Goal: Information Seeking & Learning: Check status

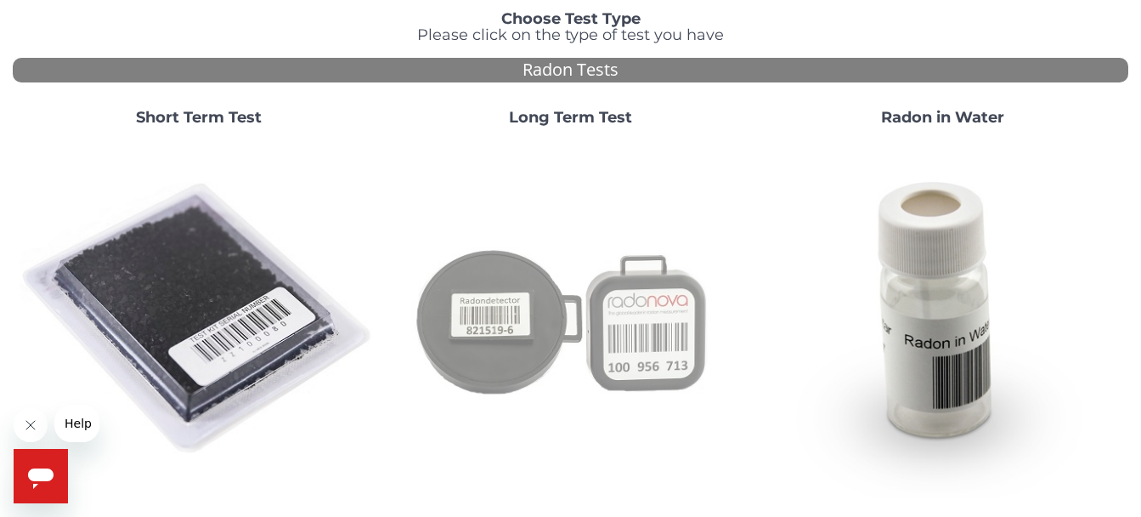
scroll to position [129, 0]
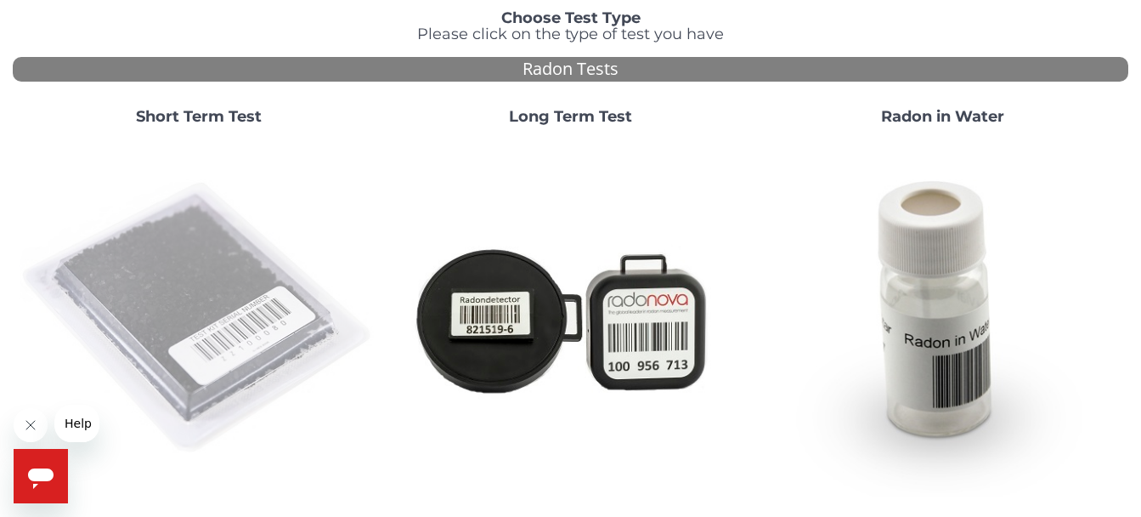
click at [180, 269] on img at bounding box center [199, 318] width 359 height 359
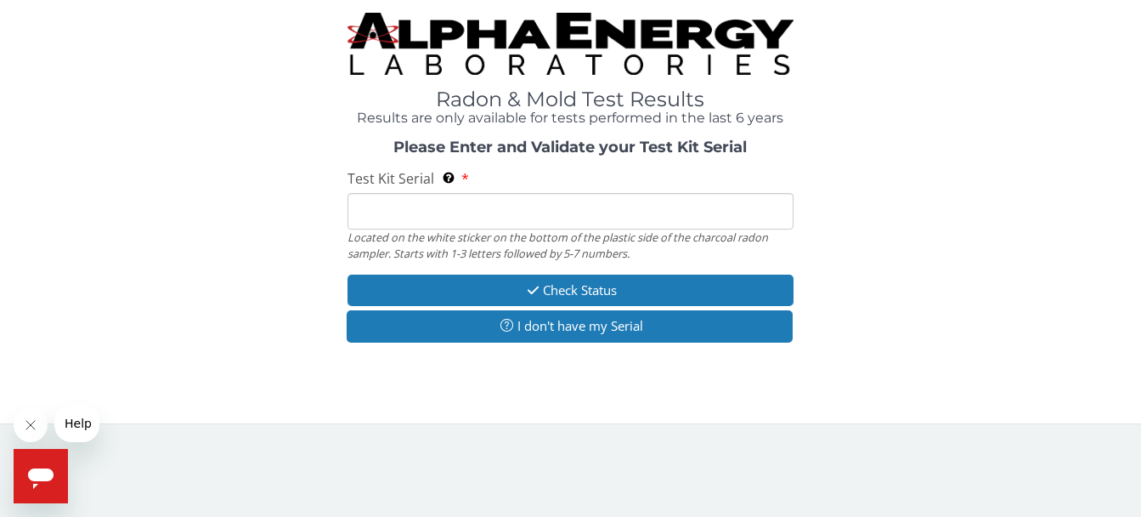
scroll to position [0, 0]
click at [418, 215] on input "Test Kit Serial Located on the white sticker on the bottom of the plastic side …" at bounding box center [576, 212] width 451 height 37
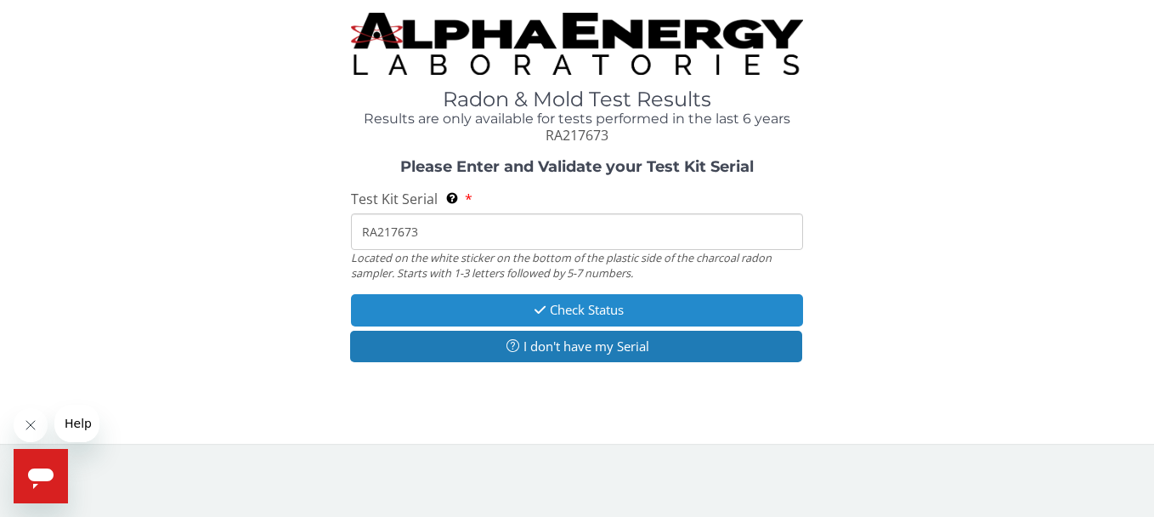
type input "RA217673"
click at [585, 310] on button "Check Status" at bounding box center [576, 309] width 451 height 31
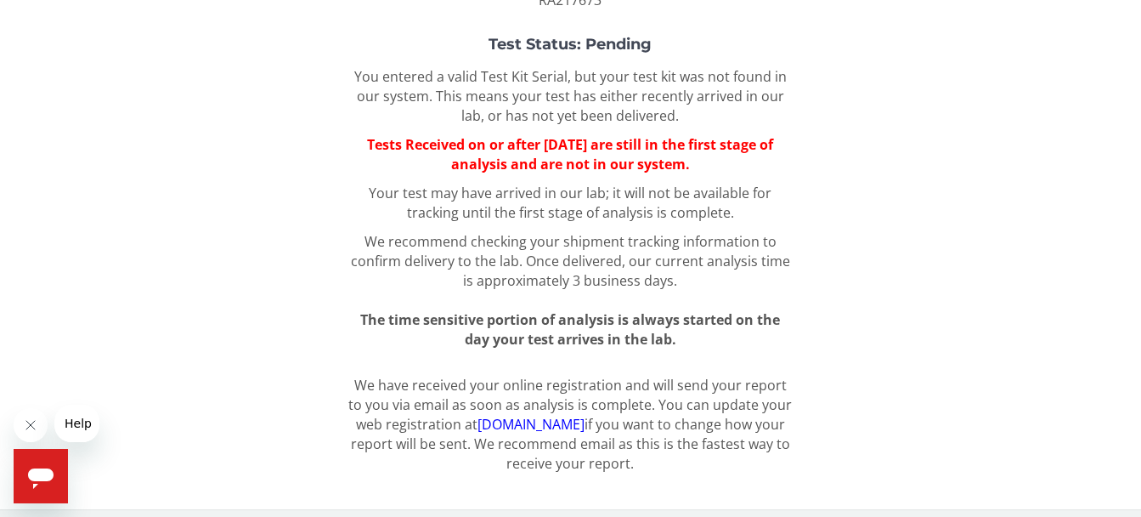
scroll to position [144, 0]
